Goal: Find contact information: Find contact information

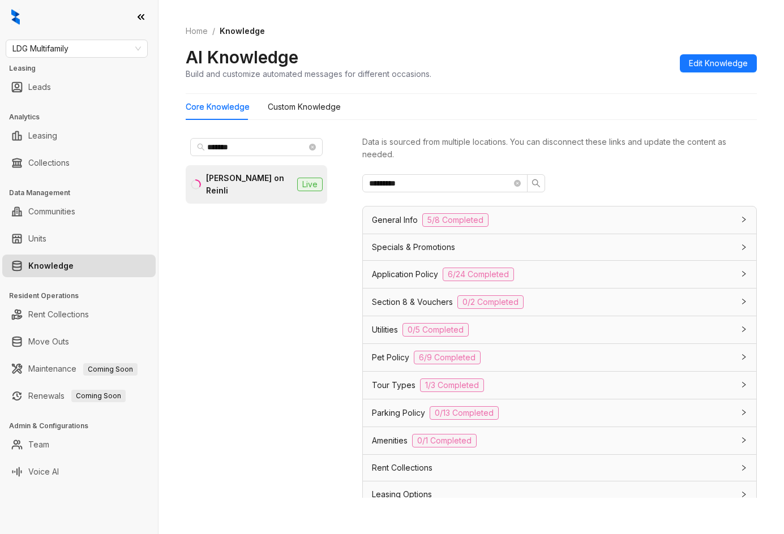
click at [78, 59] on div "LDG Multifamily Leasing Leads Analytics Leasing Collections Data Management Com…" at bounding box center [79, 267] width 158 height 534
click at [83, 53] on span "LDG Multifamily" at bounding box center [76, 48] width 129 height 17
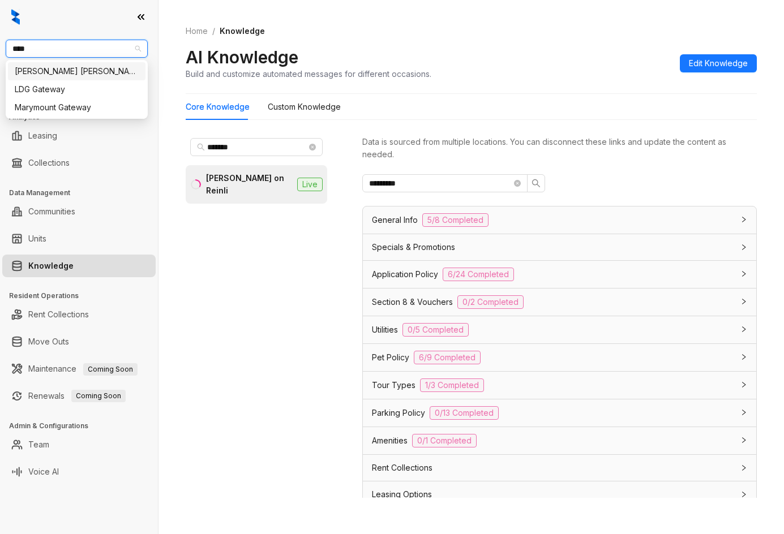
type input "*****"
click at [82, 75] on div "Gates Hudson" at bounding box center [77, 71] width 124 height 12
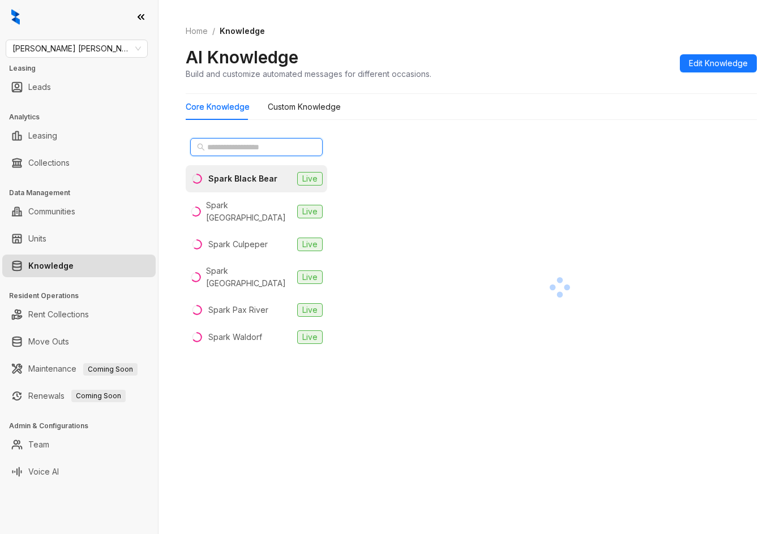
click at [247, 150] on input "text" at bounding box center [257, 147] width 100 height 12
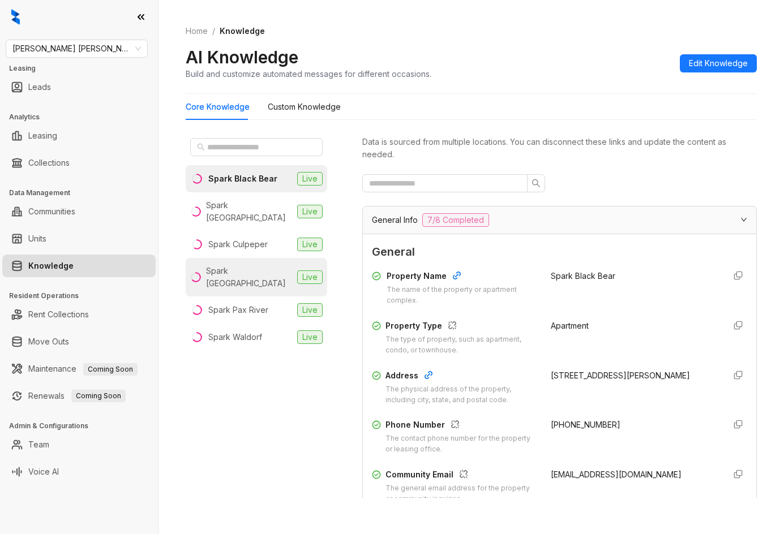
click at [271, 259] on li "Spark Oxon Hill Live" at bounding box center [257, 277] width 142 height 38
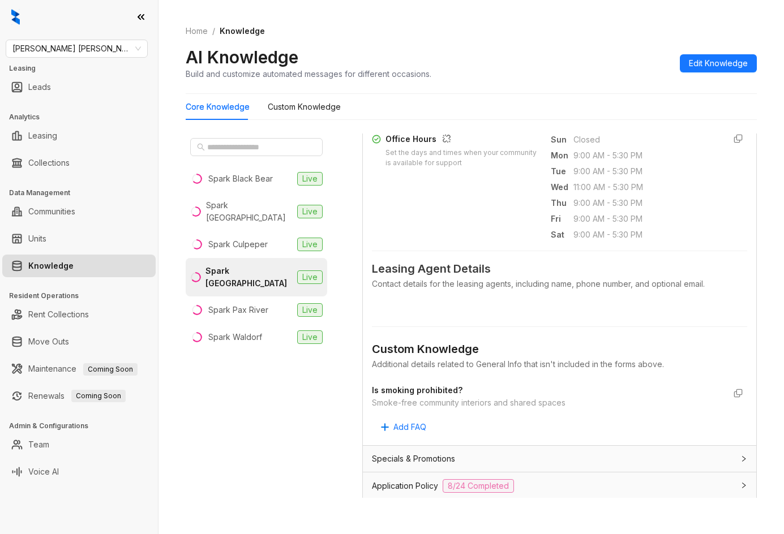
scroll to position [566, 0]
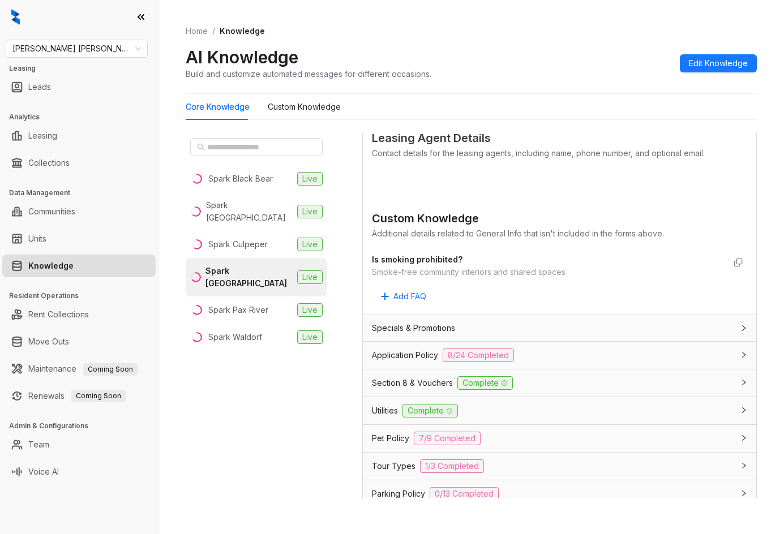
click at [513, 435] on div "Pet Policy 7/9 Completed" at bounding box center [553, 439] width 362 height 14
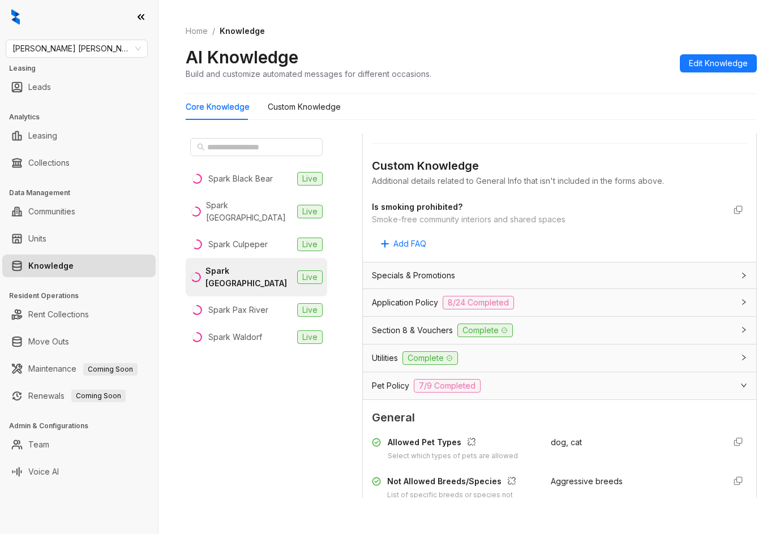
scroll to position [793, 0]
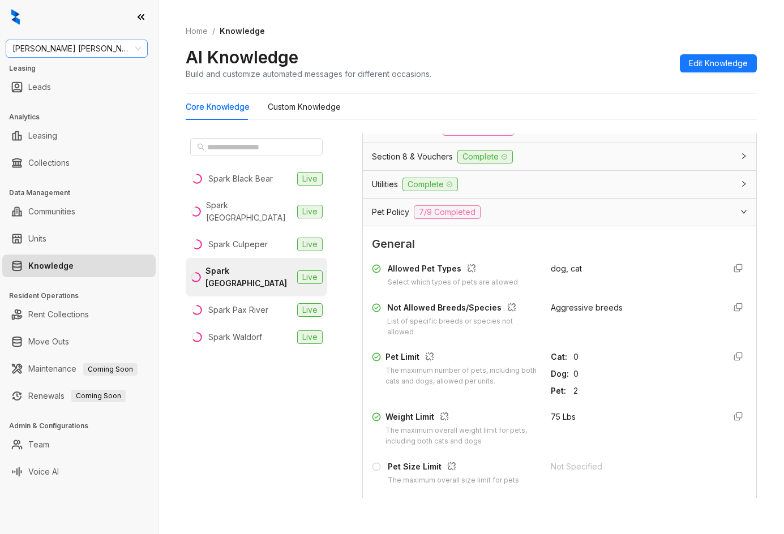
click at [70, 55] on span "Gates Hudson" at bounding box center [76, 48] width 129 height 17
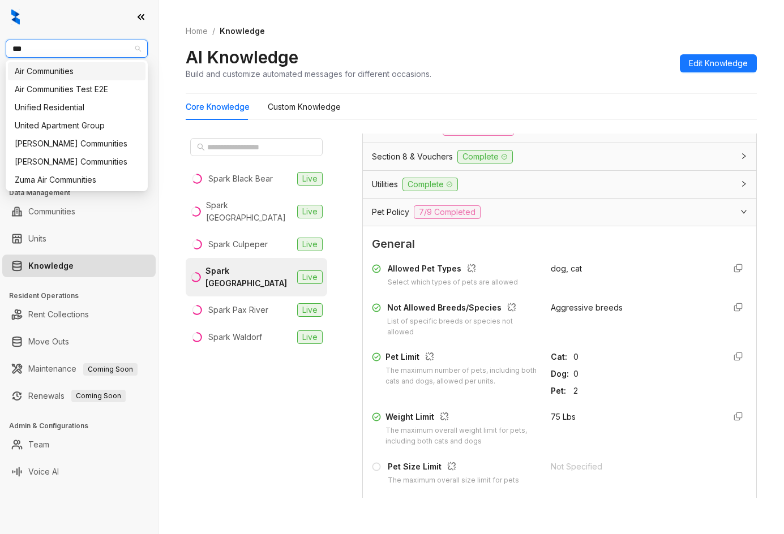
type input "****"
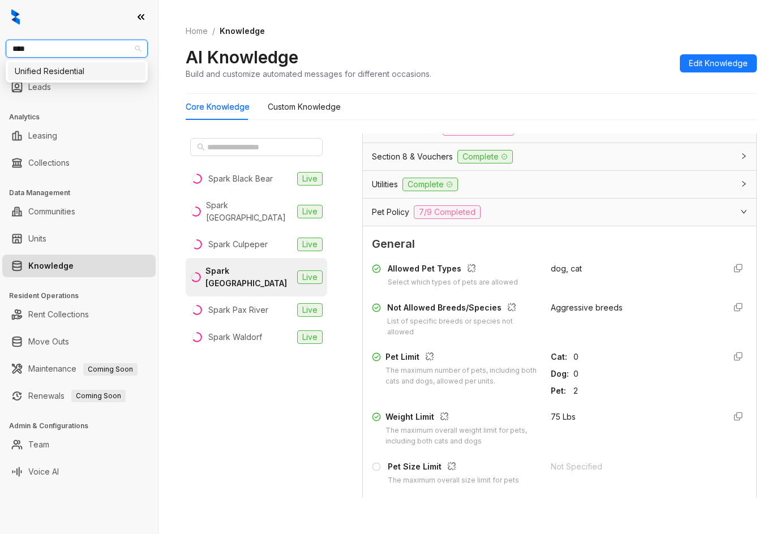
click at [66, 68] on div "Unified Residential" at bounding box center [77, 71] width 124 height 12
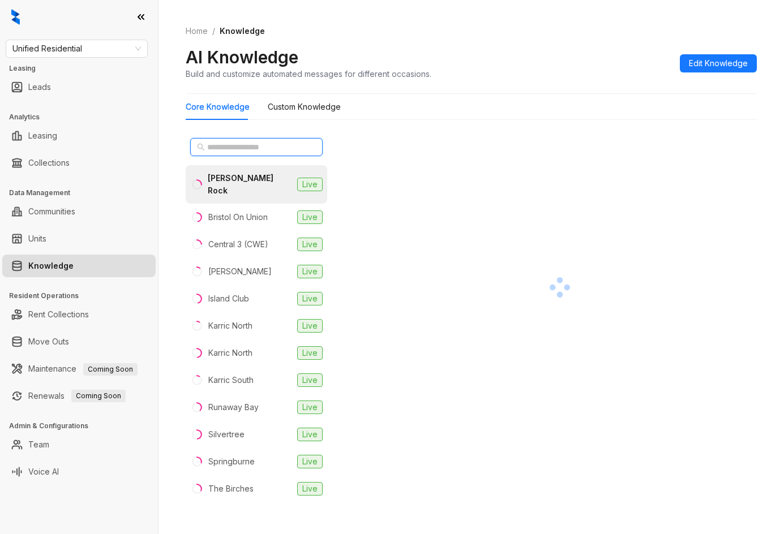
click at [215, 147] on input "text" at bounding box center [257, 147] width 100 height 12
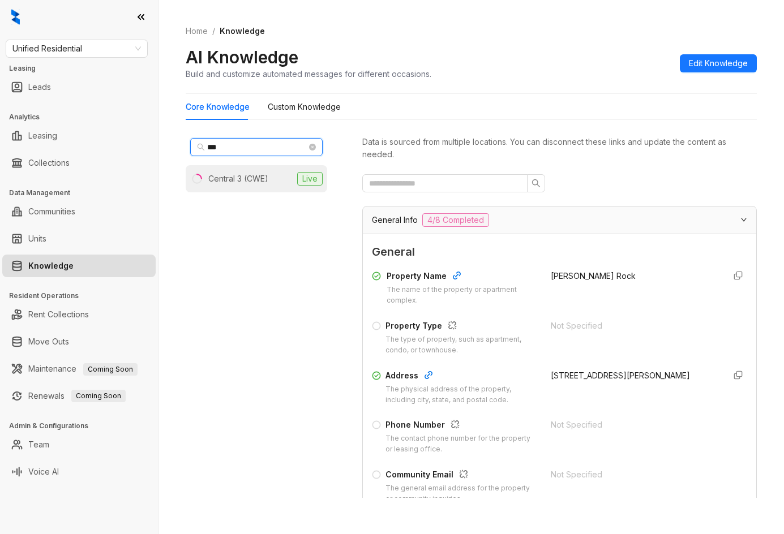
type input "***"
click at [242, 171] on li "Central 3 (CWE) Live" at bounding box center [257, 178] width 142 height 27
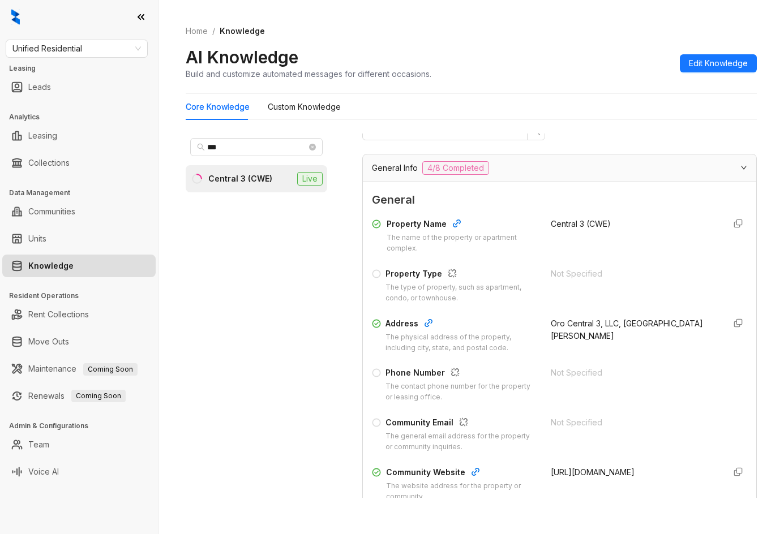
scroll to position [170, 0]
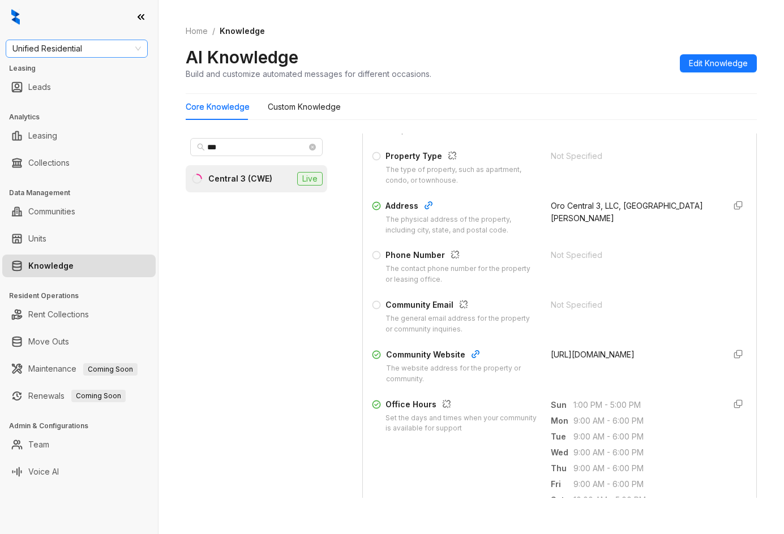
click at [95, 51] on span "Unified Residential" at bounding box center [76, 48] width 129 height 17
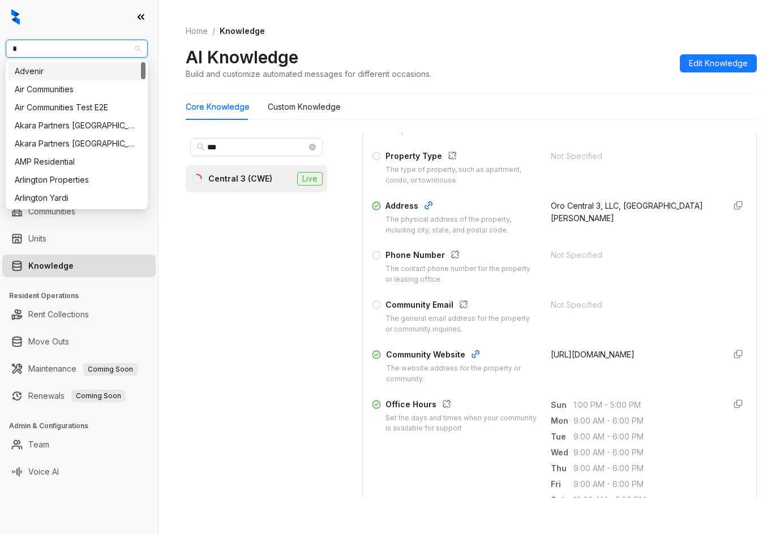
type input "**"
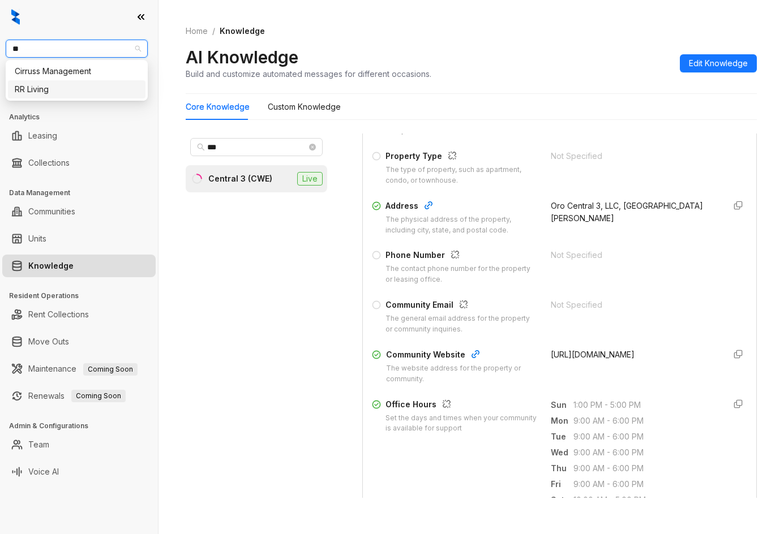
click at [67, 88] on div "RR Living" at bounding box center [77, 89] width 124 height 12
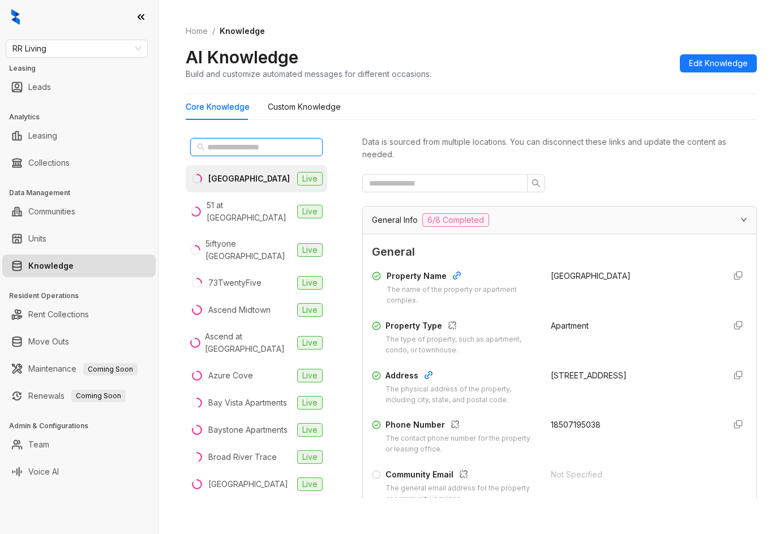
click at [241, 153] on input "text" at bounding box center [257, 147] width 100 height 12
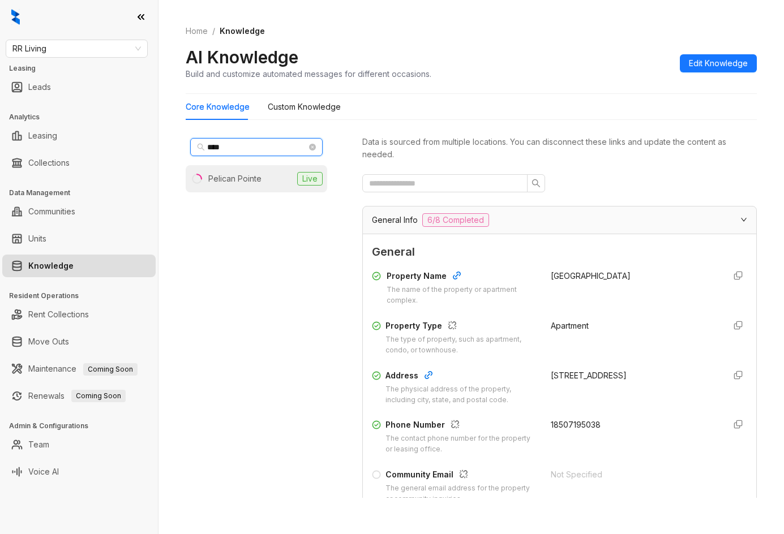
type input "****"
click at [253, 170] on li "Pelican Pointe Live" at bounding box center [257, 178] width 142 height 27
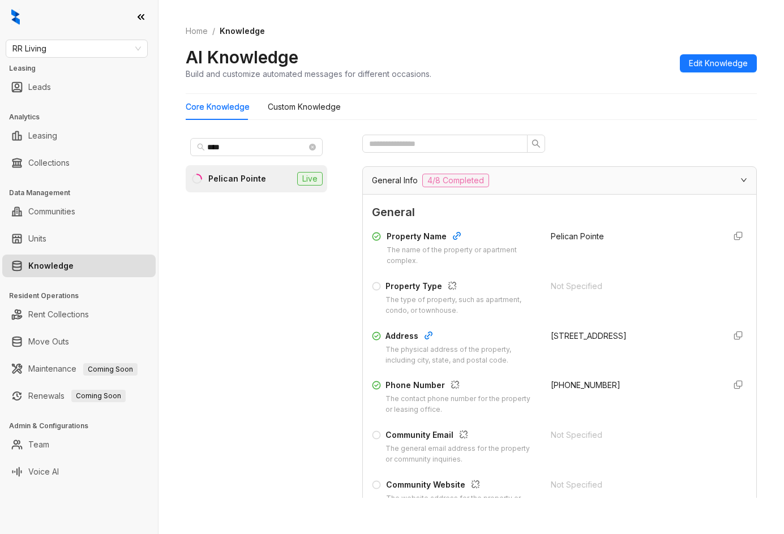
scroll to position [57, 0]
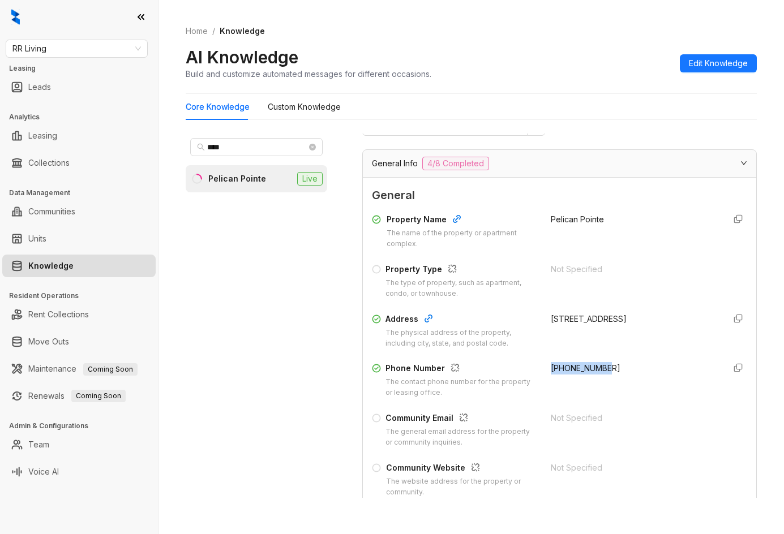
drag, startPoint x: 537, startPoint y: 369, endPoint x: 618, endPoint y: 369, distance: 80.4
click at [618, 369] on div "Phone Number The contact phone number for the property or leasing office. +1985…" at bounding box center [559, 380] width 375 height 36
copy span "+19852434004"
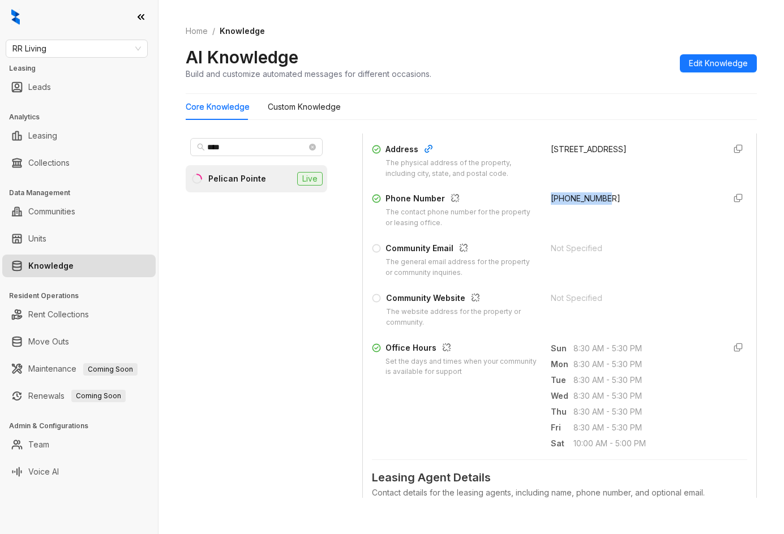
scroll to position [113, 0]
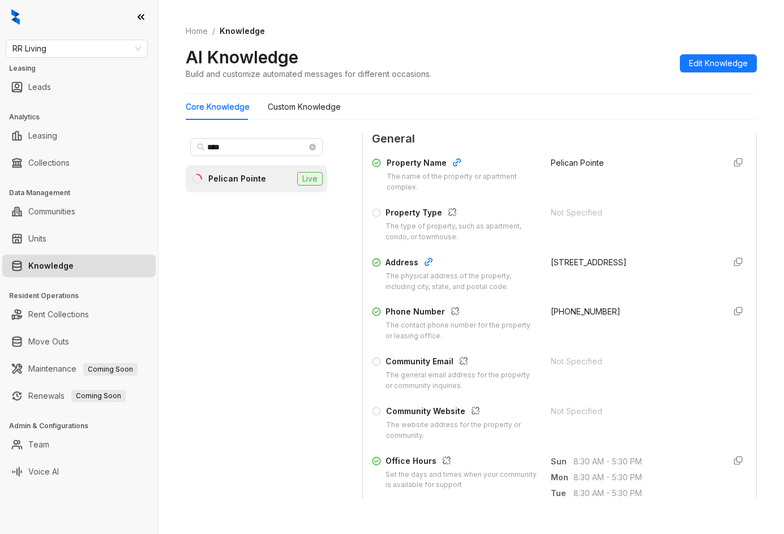
click at [434, 65] on div "AI Knowledge Build and customize automated messages for different occasions. Ed…" at bounding box center [471, 62] width 571 height 33
click at [121, 52] on span "RR Living" at bounding box center [76, 48] width 129 height 17
type input "******"
click at [62, 74] on div "United Apartment Group" at bounding box center [77, 71] width 124 height 12
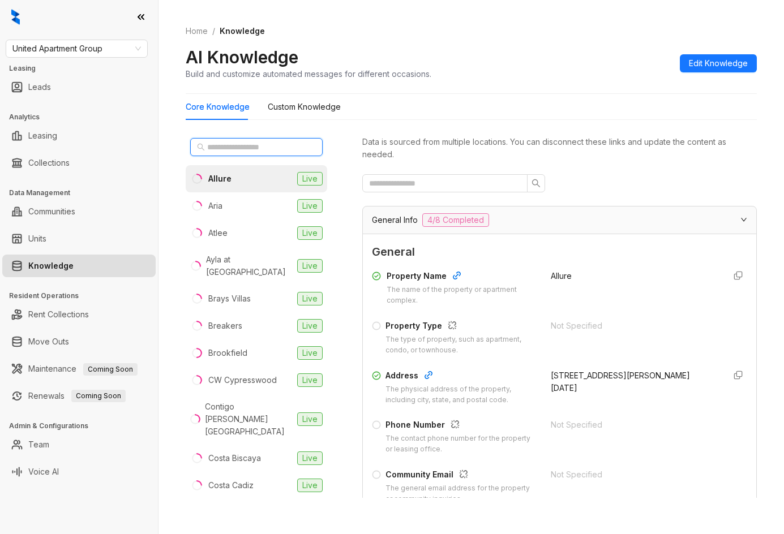
click at [256, 151] on input "text" at bounding box center [257, 147] width 100 height 12
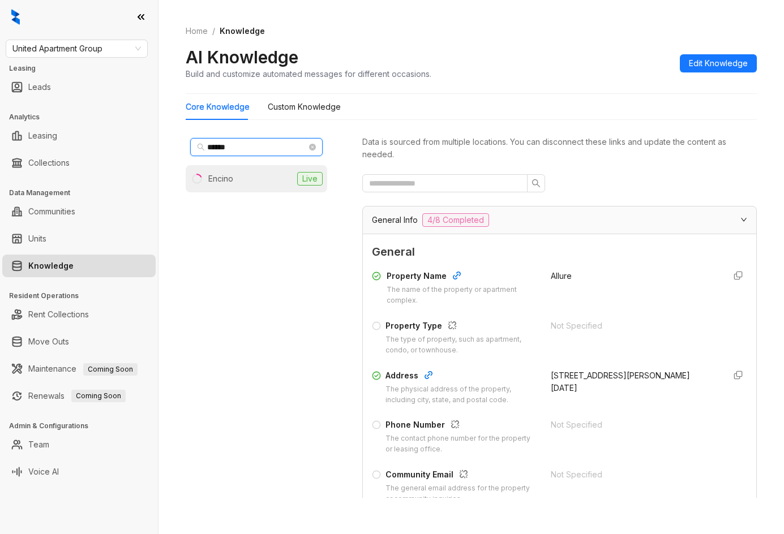
type input "******"
click at [245, 178] on li "Encino Live" at bounding box center [257, 178] width 142 height 27
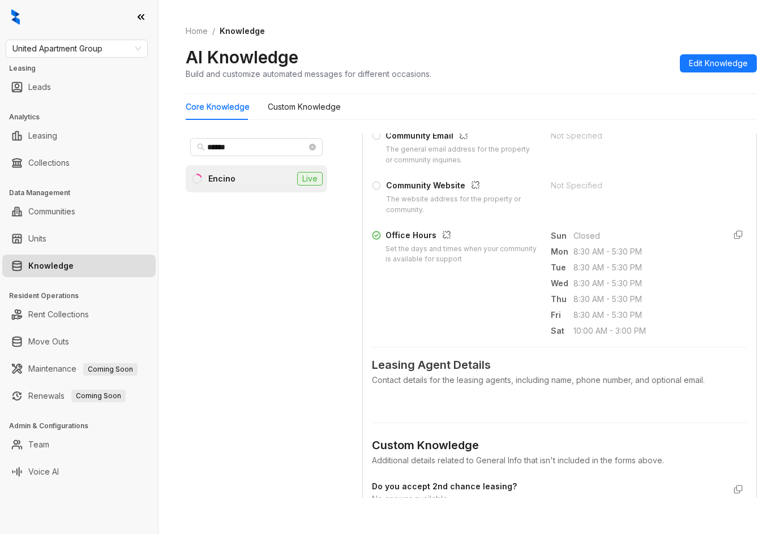
scroll to position [340, 0]
click at [86, 54] on span "United Apartment Group" at bounding box center [76, 48] width 129 height 17
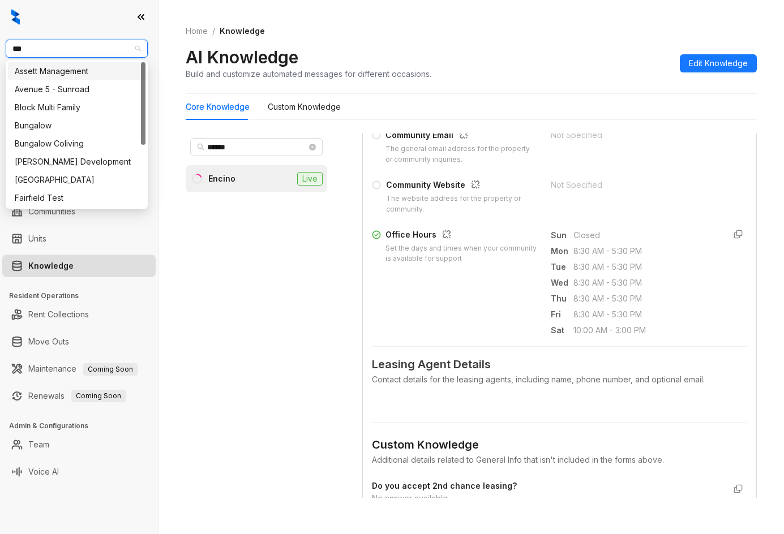
type input "****"
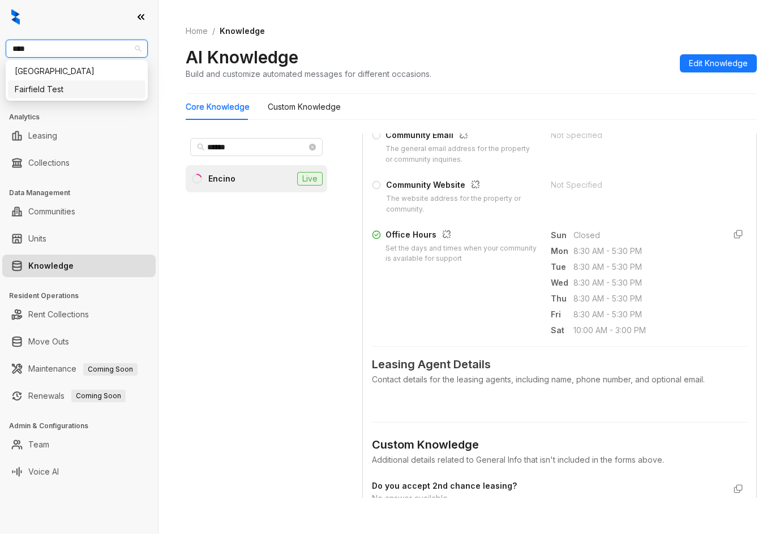
click at [41, 72] on div "Fairfield" at bounding box center [77, 71] width 124 height 12
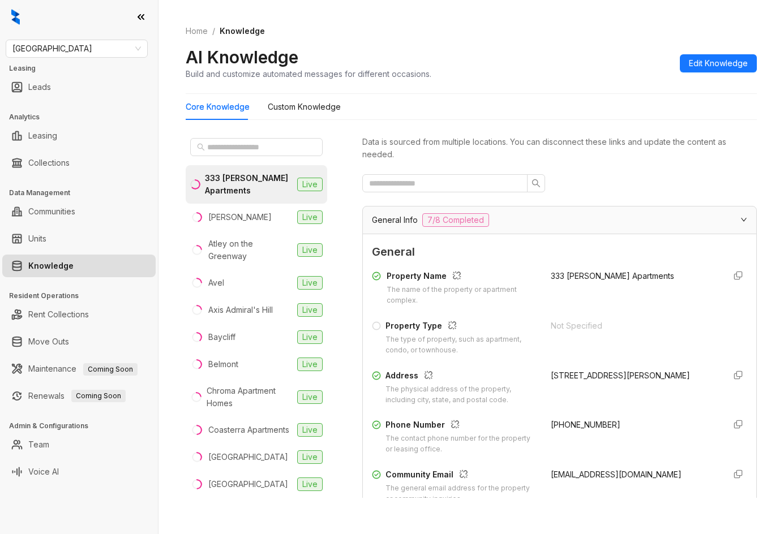
click at [580, 421] on span "(240) 284-9939" at bounding box center [586, 425] width 70 height 10
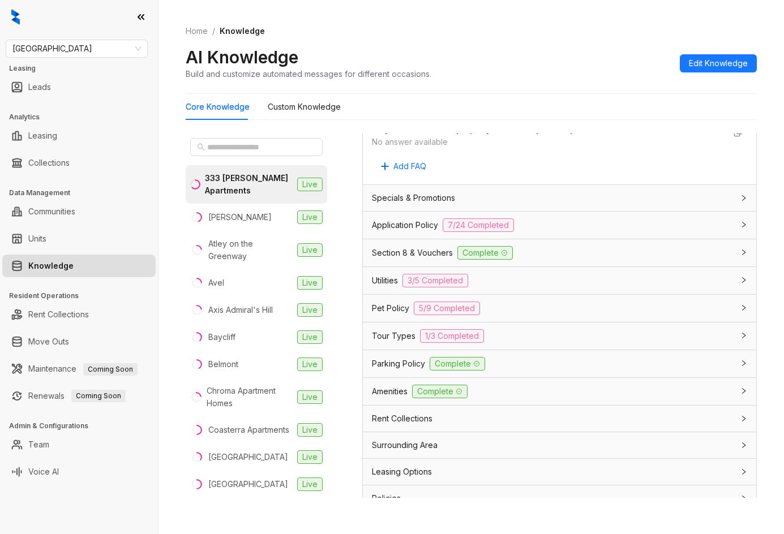
scroll to position [783, 0]
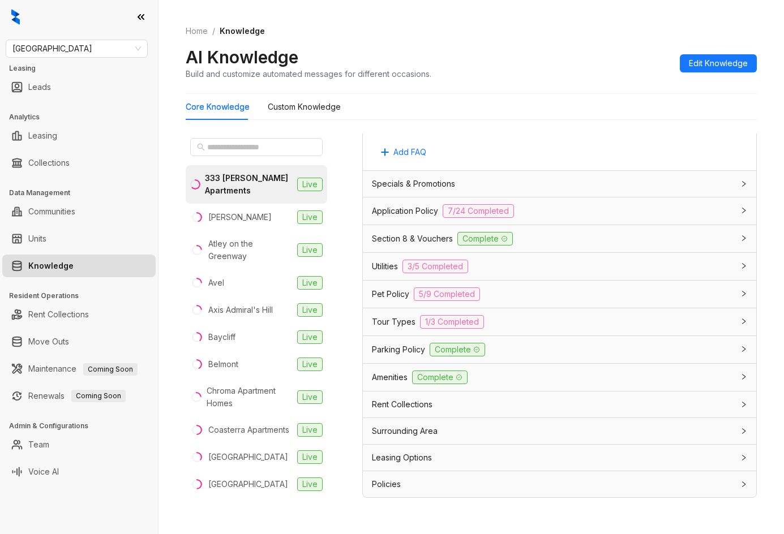
click at [521, 273] on div "Utilities 3/5 Completed" at bounding box center [553, 267] width 362 height 14
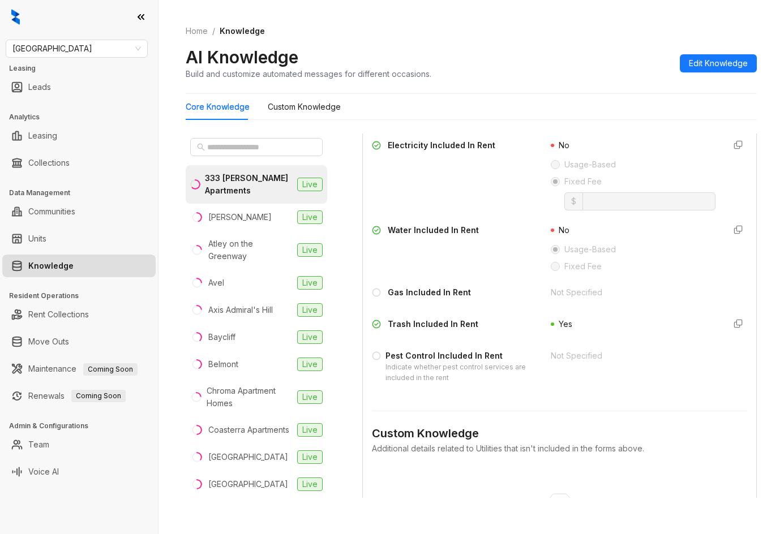
scroll to position [1010, 0]
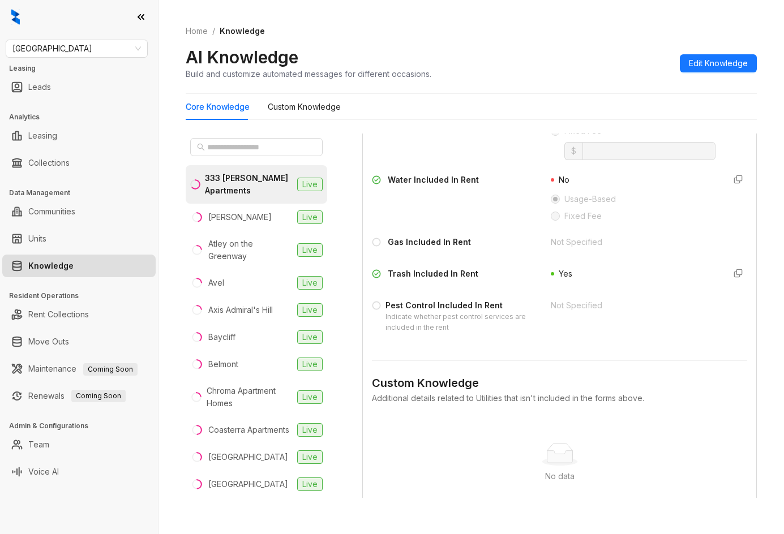
click at [446, 278] on div "Trash Included In Rent" at bounding box center [433, 274] width 91 height 12
copy div "Trash Included In Rent"
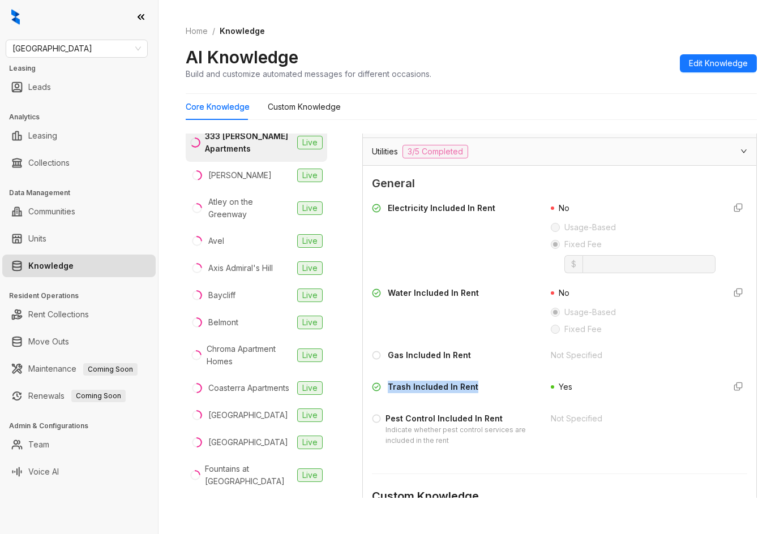
scroll to position [0, 0]
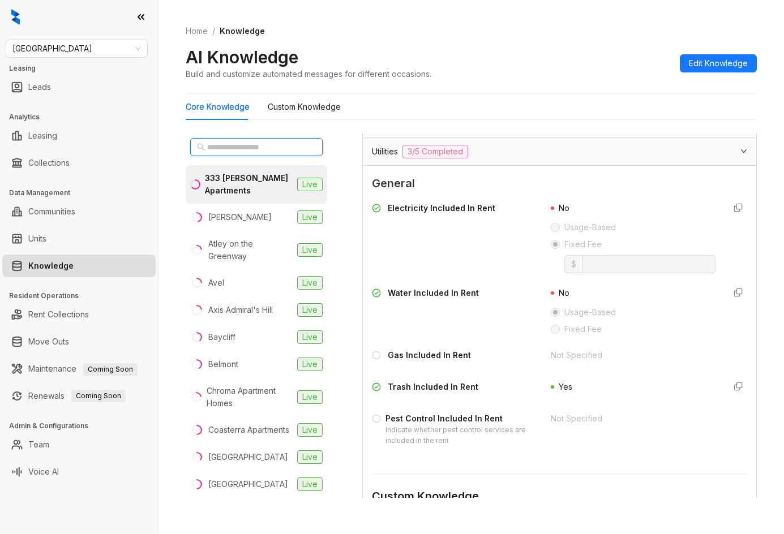
click at [255, 152] on input "text" at bounding box center [257, 147] width 100 height 12
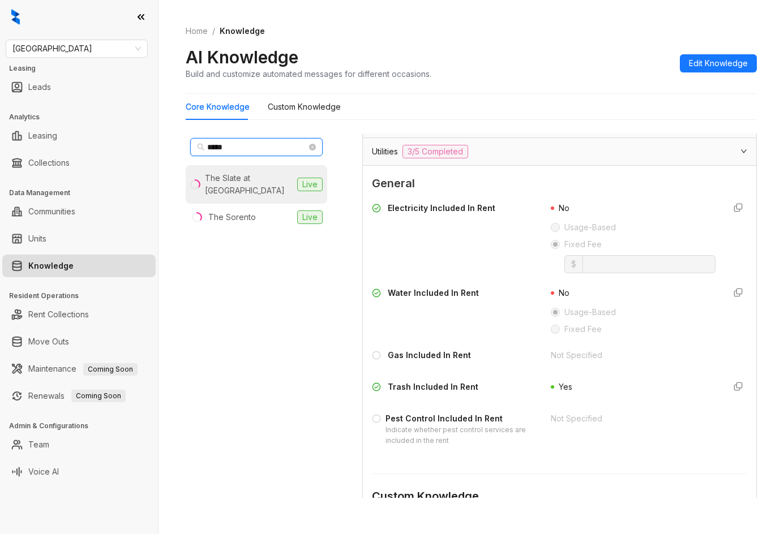
type input "*****"
click at [259, 181] on div "The Slate at Andover" at bounding box center [249, 184] width 88 height 25
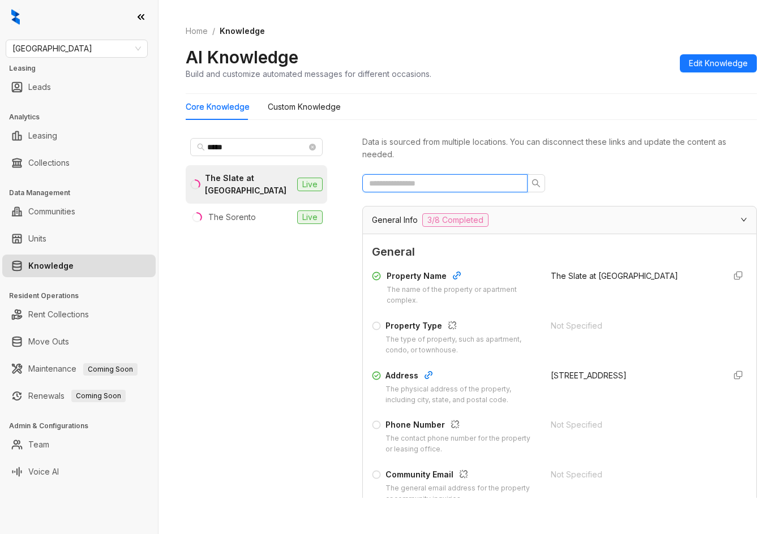
click at [463, 187] on input "text" at bounding box center [440, 183] width 143 height 12
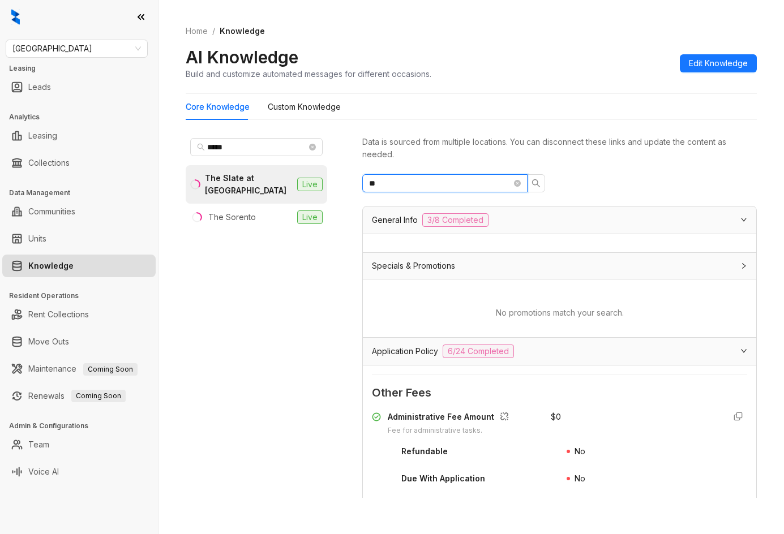
type input "***"
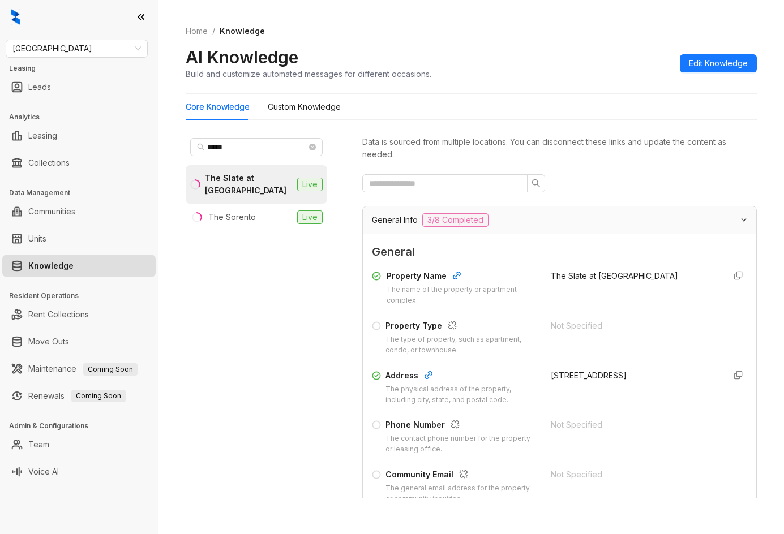
click at [84, 61] on div "Fairfield Leasing Leads Analytics Leasing Collections Data Management Communiti…" at bounding box center [79, 267] width 158 height 534
click at [88, 56] on span "Fairfield" at bounding box center [76, 48] width 129 height 17
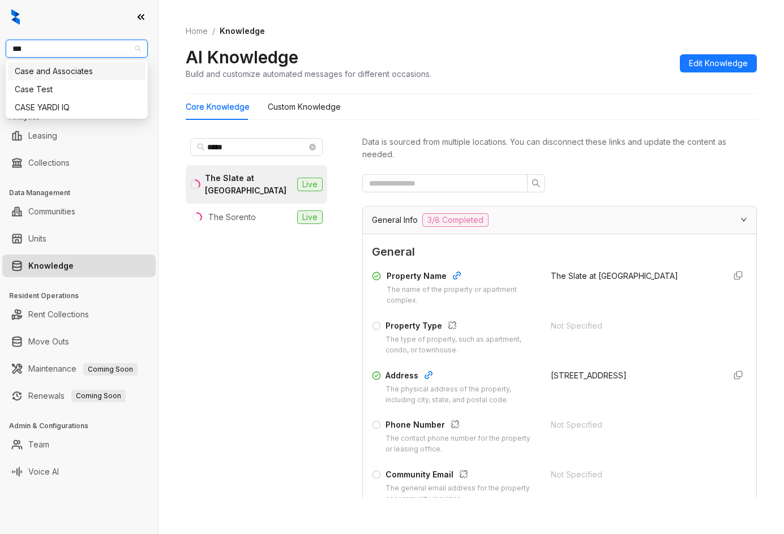
type input "****"
click at [71, 79] on div "Case and Associates" at bounding box center [77, 71] width 138 height 18
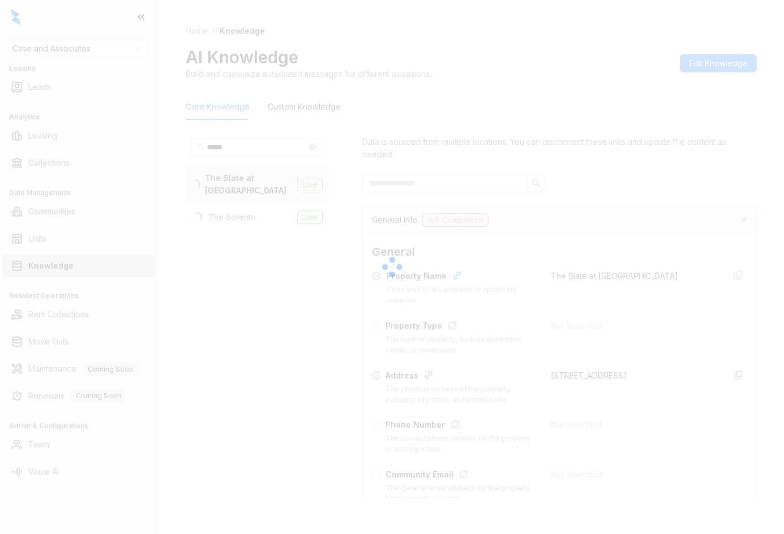
click at [277, 143] on div at bounding box center [392, 267] width 784 height 534
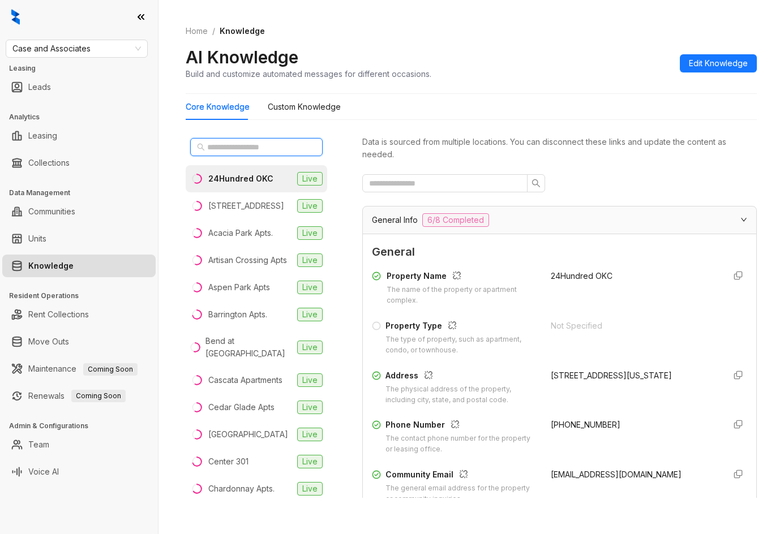
click at [237, 151] on input "text" at bounding box center [257, 147] width 100 height 12
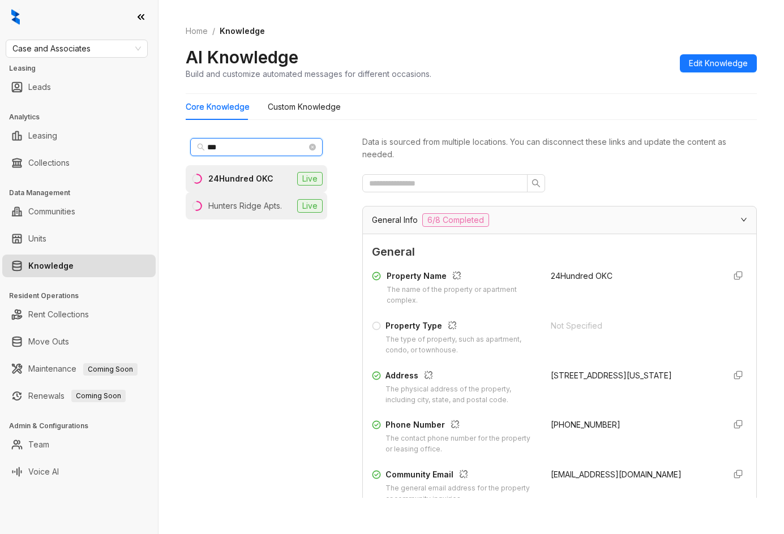
type input "***"
click at [254, 206] on div "Hunters Ridge Apts." at bounding box center [245, 206] width 74 height 12
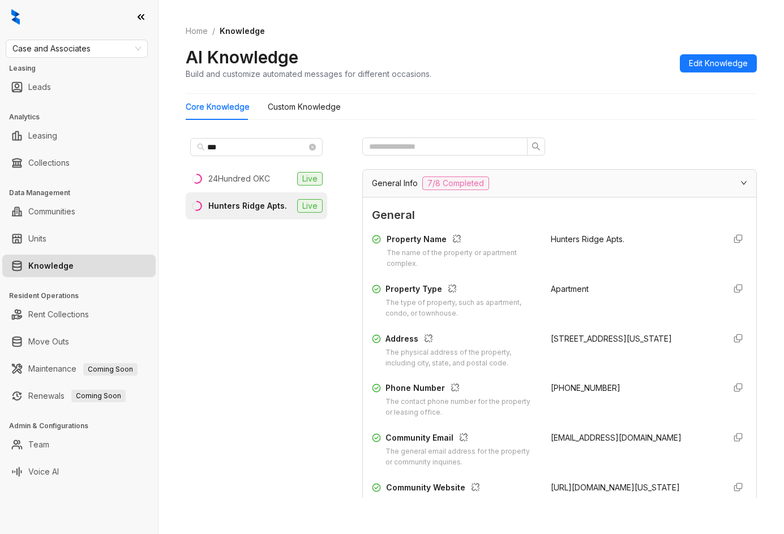
scroll to position [57, 0]
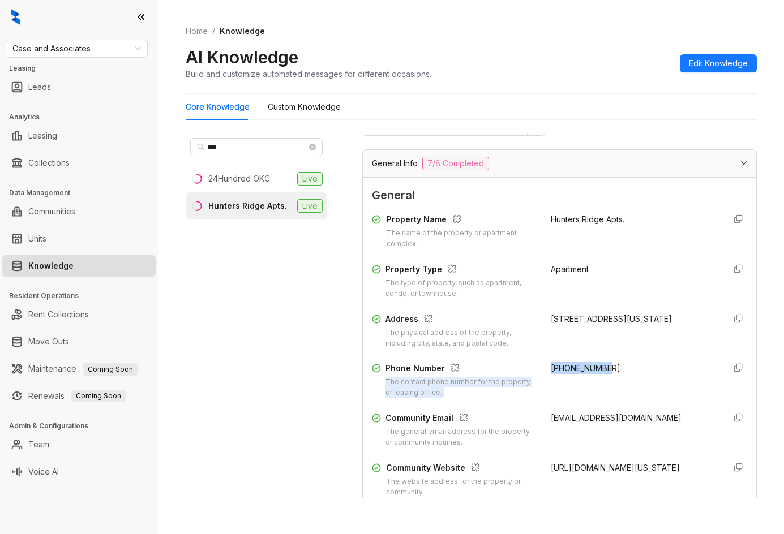
drag, startPoint x: 534, startPoint y: 371, endPoint x: 602, endPoint y: 370, distance: 67.9
click at [612, 370] on div "Phone Number The contact phone number for the property or leasing office. +1405…" at bounding box center [559, 380] width 375 height 36
click at [576, 367] on span "+14057280097" at bounding box center [586, 368] width 70 height 10
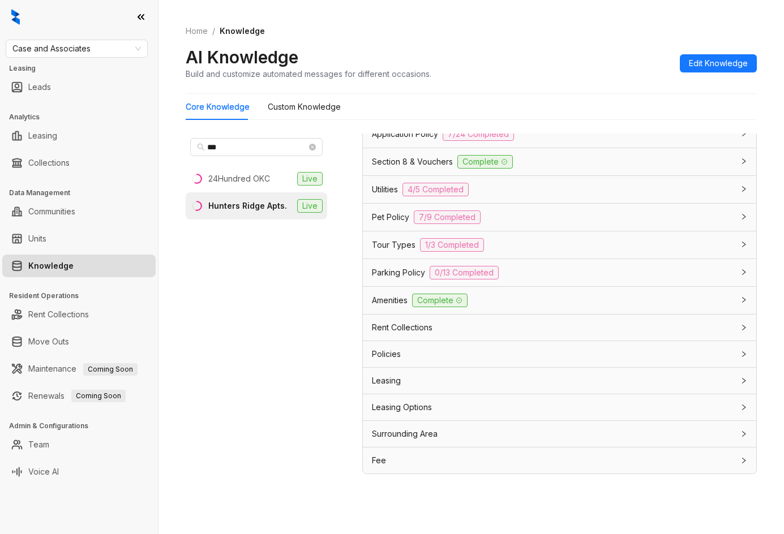
scroll to position [36, 0]
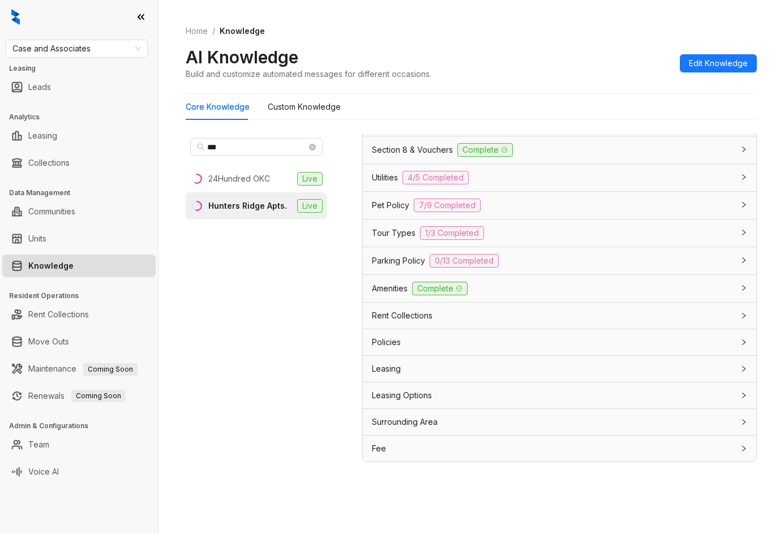
click at [414, 319] on span "Rent Collections" at bounding box center [402, 316] width 61 height 12
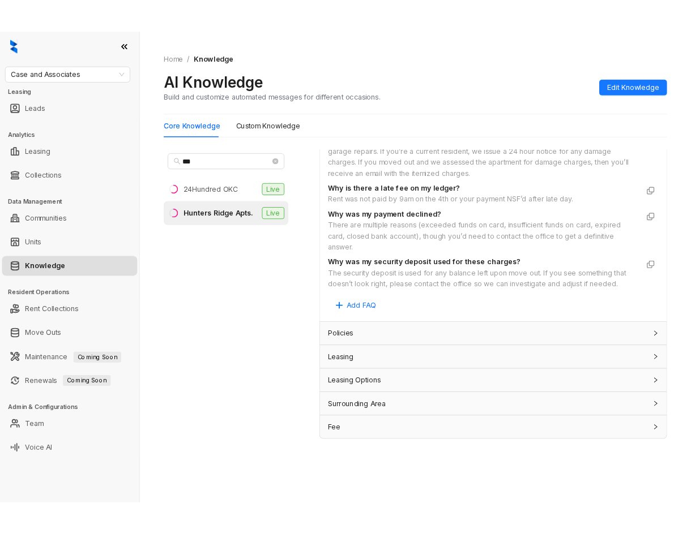
scroll to position [2521, 0]
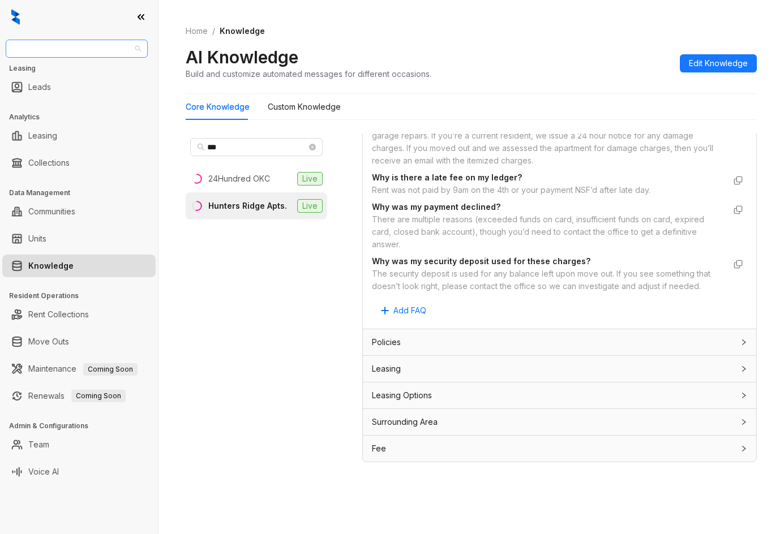
click at [71, 48] on span "Case and Associates" at bounding box center [76, 48] width 129 height 17
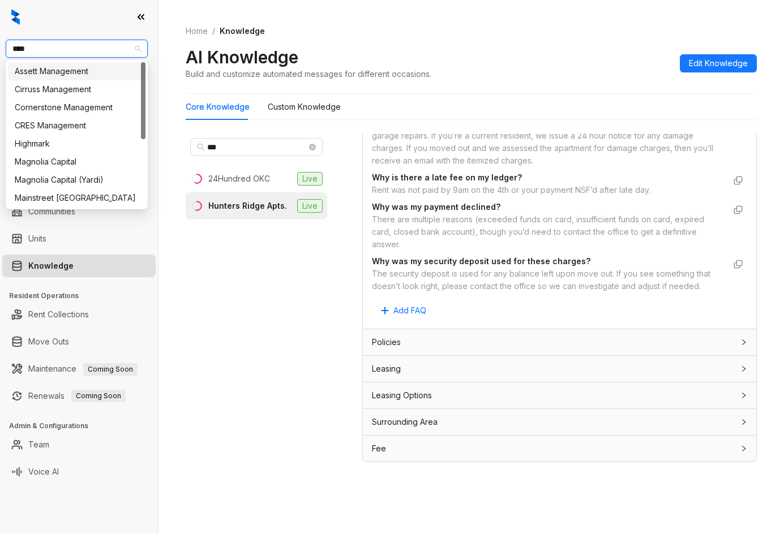
type input "*****"
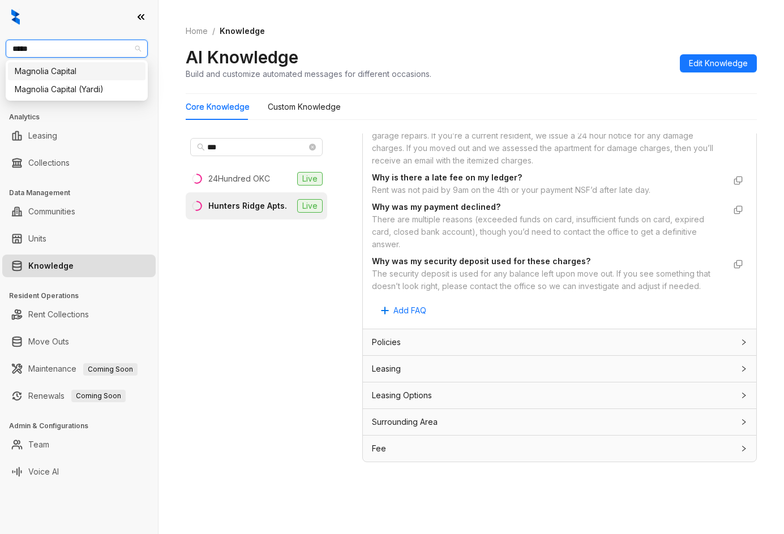
click at [78, 66] on div "Magnolia Capital" at bounding box center [77, 71] width 124 height 12
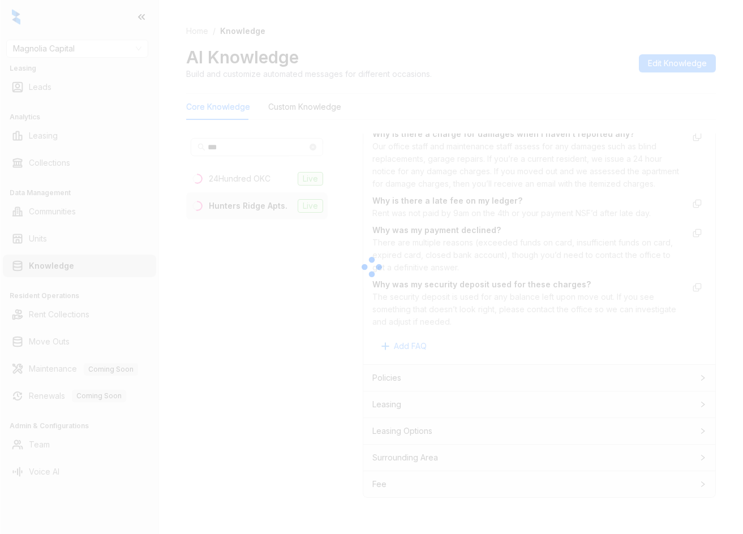
scroll to position [2647, 0]
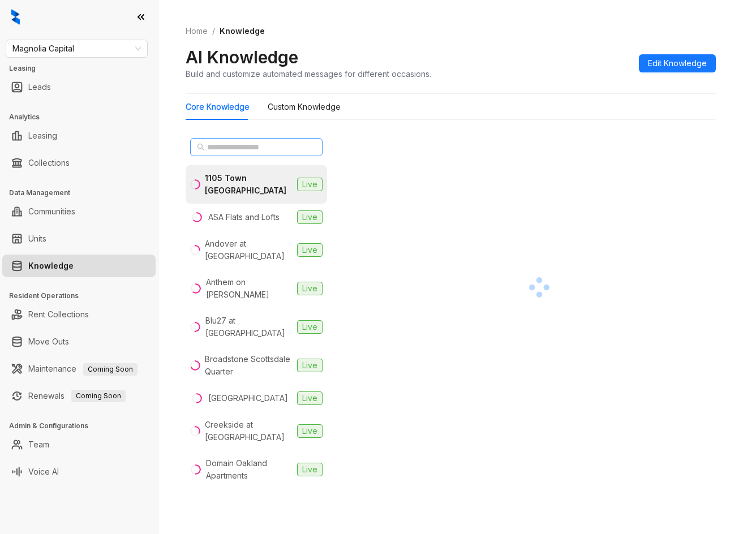
click at [309, 142] on span at bounding box center [256, 147] width 132 height 18
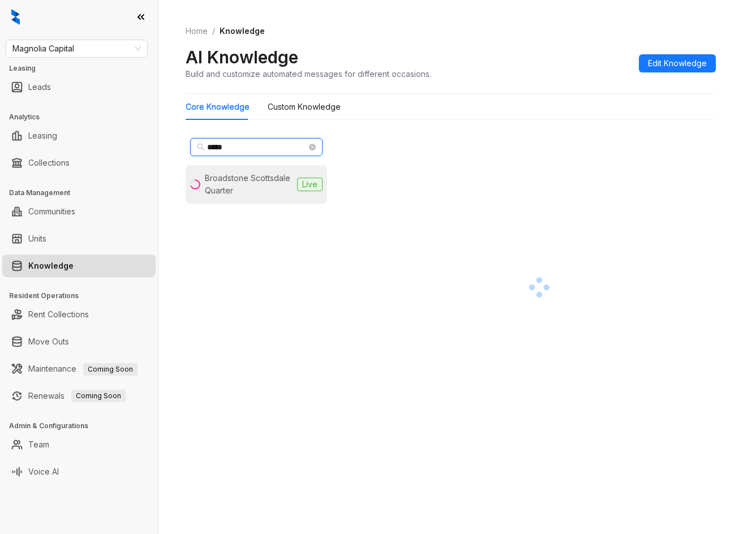
type input "*****"
click at [230, 173] on div "Broadstone Scottsdale Quarter" at bounding box center [249, 184] width 88 height 25
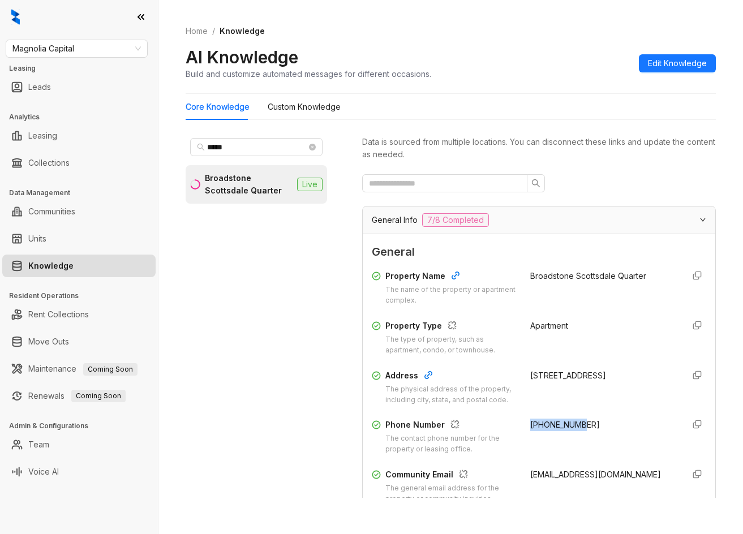
drag, startPoint x: 521, startPoint y: 425, endPoint x: 573, endPoint y: 426, distance: 52.1
click at [573, 426] on span "[PHONE_NUMBER]" at bounding box center [565, 425] width 70 height 10
click at [588, 427] on div "[PHONE_NUMBER]" at bounding box center [602, 437] width 145 height 36
drag, startPoint x: 584, startPoint y: 424, endPoint x: 515, endPoint y: 427, distance: 68.6
click at [515, 427] on div "Phone Number The contact phone number for the property or leasing office. [PHON…" at bounding box center [539, 437] width 335 height 36
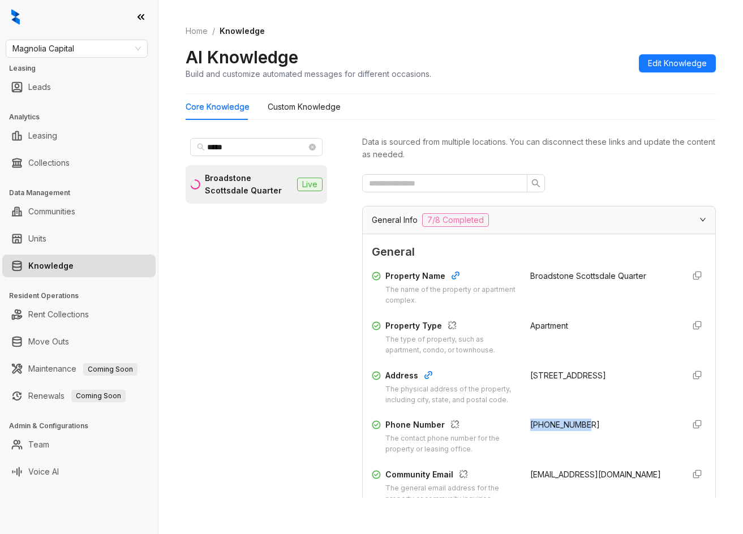
copy span "[PHONE_NUMBER]"
